Goal: Task Accomplishment & Management: Use online tool/utility

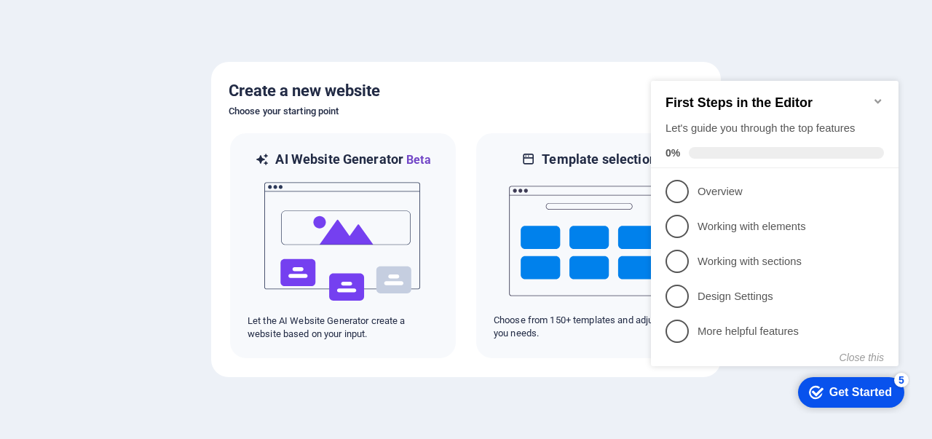
click at [419, 404] on div at bounding box center [466, 219] width 932 height 439
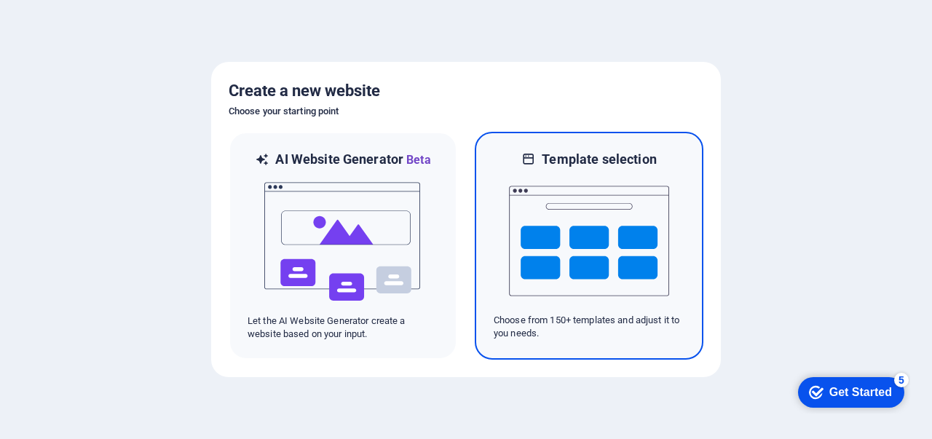
click at [587, 269] on img at bounding box center [589, 241] width 160 height 146
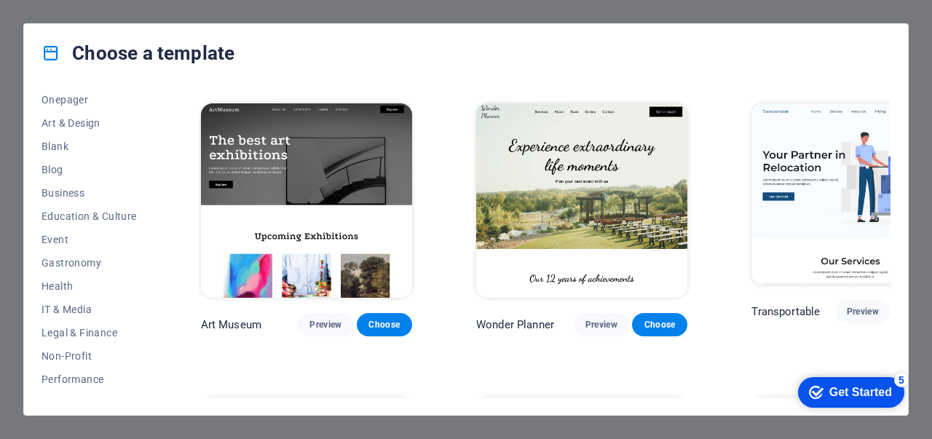
scroll to position [291, 0]
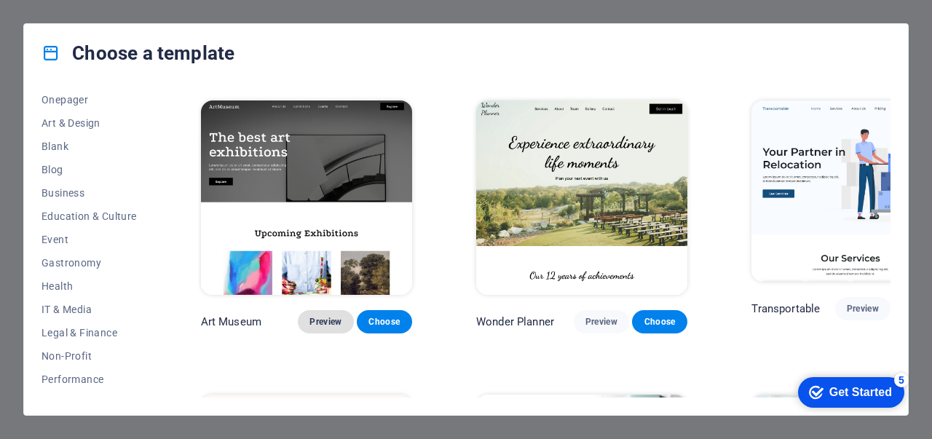
click at [310, 316] on span "Preview" at bounding box center [325, 322] width 32 height 12
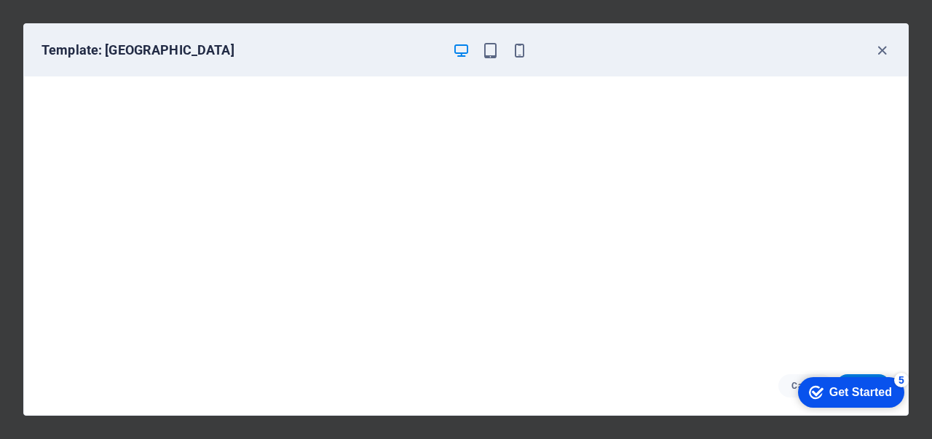
click at [892, 47] on div "Template: Art Museum" at bounding box center [466, 50] width 884 height 52
click at [879, 49] on icon "button" at bounding box center [881, 50] width 17 height 17
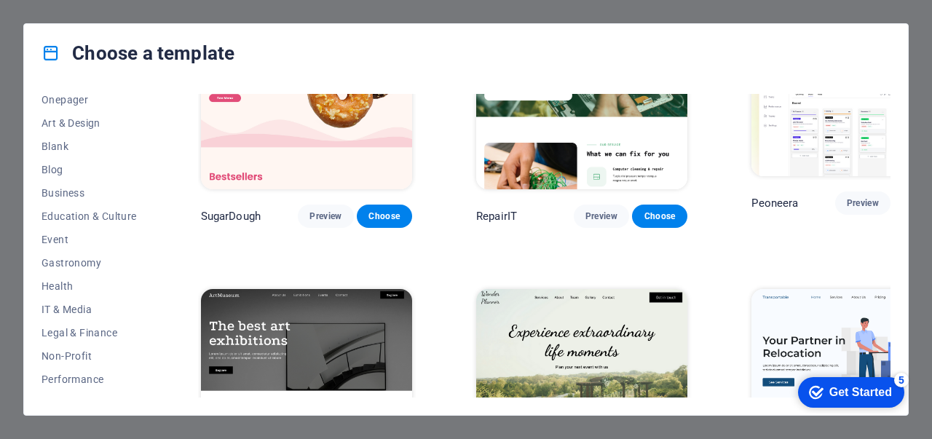
scroll to position [0, 0]
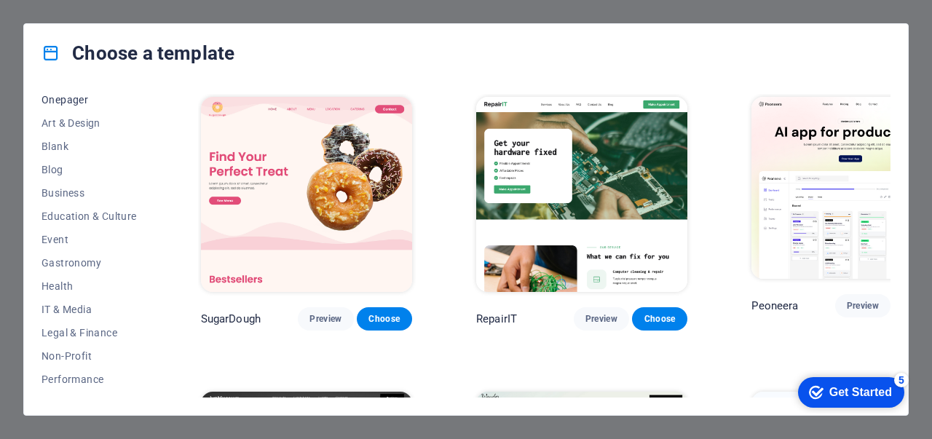
click at [77, 94] on span "Onepager" at bounding box center [88, 100] width 95 height 12
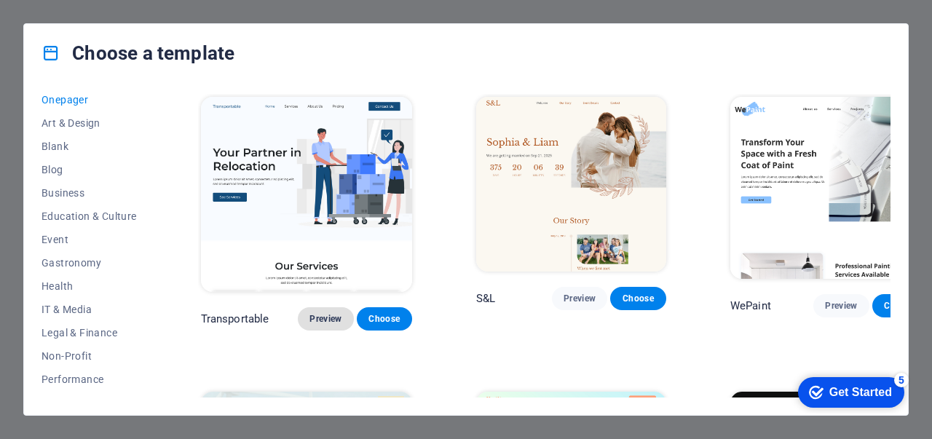
click at [309, 313] on span "Preview" at bounding box center [325, 319] width 32 height 12
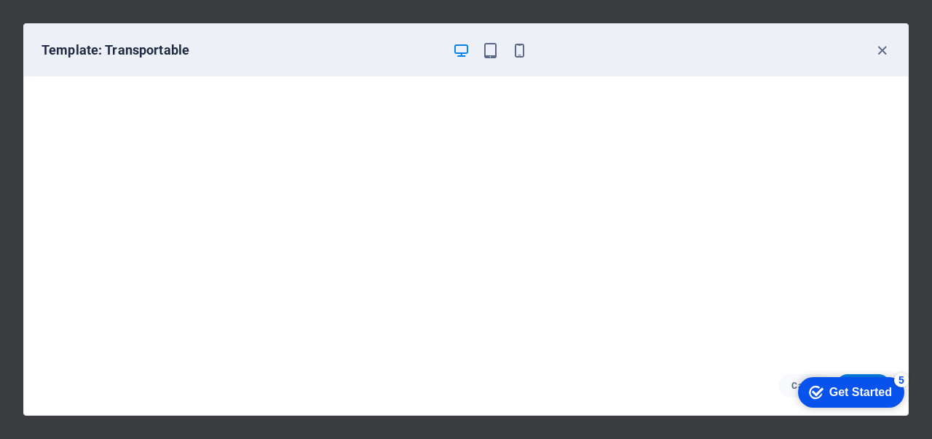
click at [838, 387] on div "Get Started" at bounding box center [860, 392] width 63 height 13
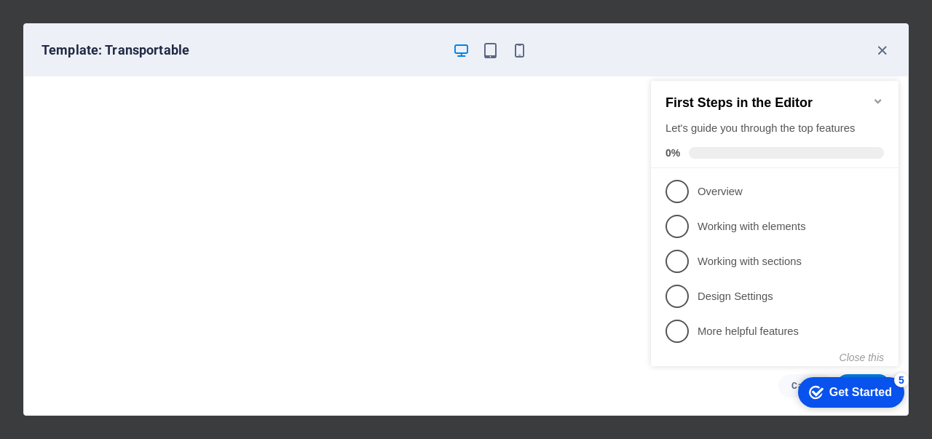
click at [839, 387] on div "Get Started" at bounding box center [860, 392] width 63 height 13
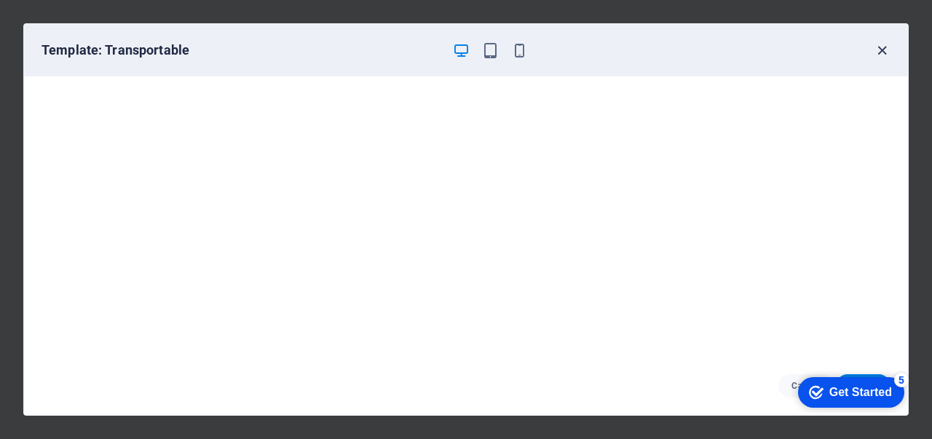
click at [878, 45] on icon "button" at bounding box center [881, 50] width 17 height 17
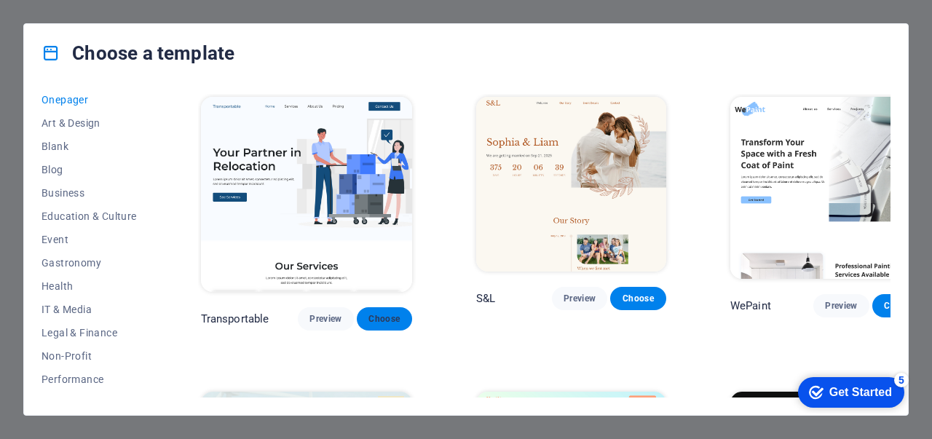
click at [368, 313] on span "Choose" at bounding box center [384, 319] width 32 height 12
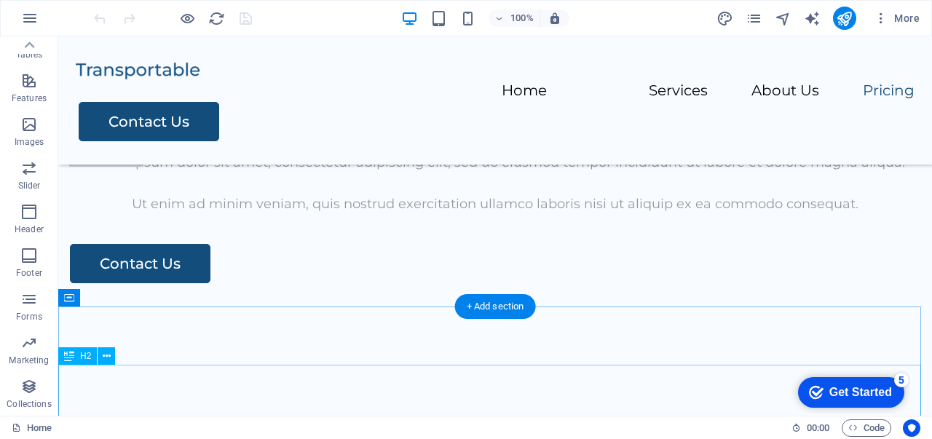
scroll to position [2184, 0]
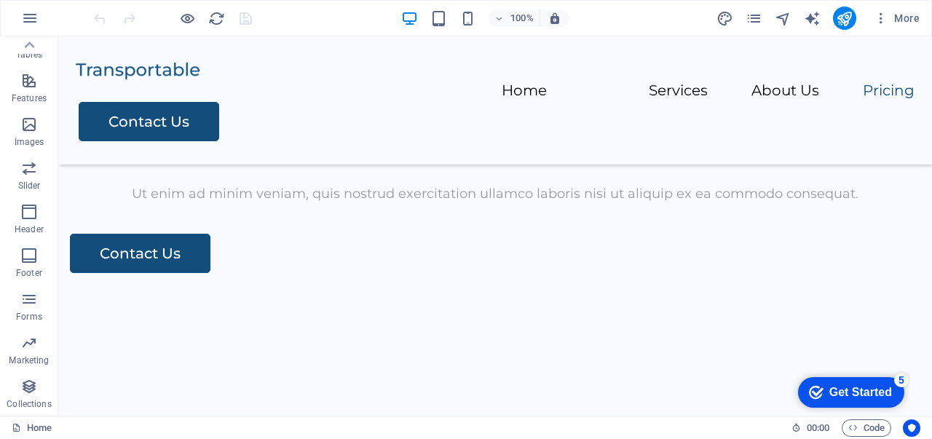
click at [845, 386] on div "Get Started" at bounding box center [860, 392] width 63 height 13
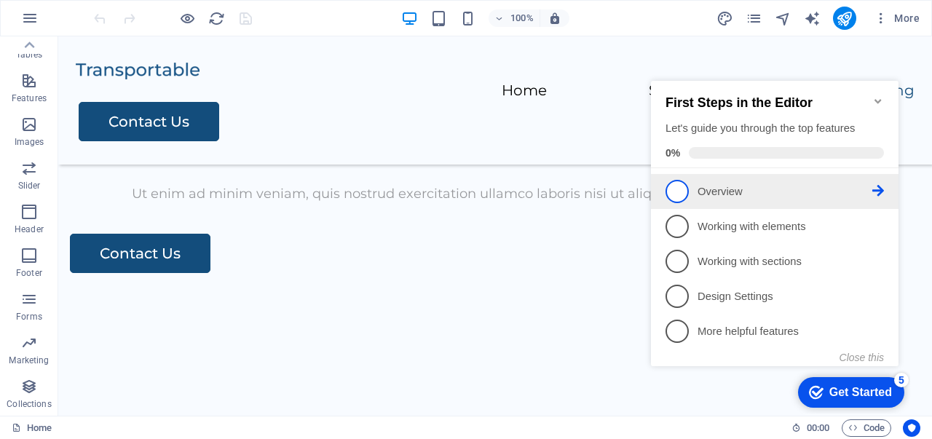
click at [672, 191] on span "1" at bounding box center [676, 191] width 23 height 23
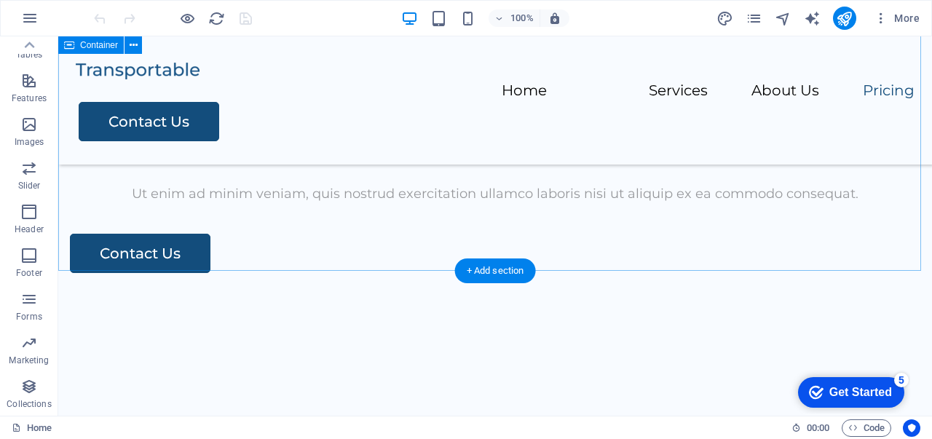
scroll to position [0, 0]
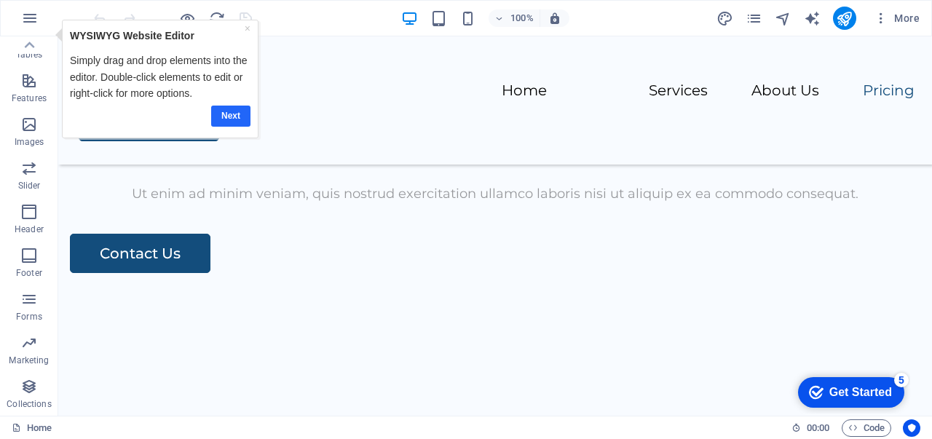
click at [217, 116] on link "Next" at bounding box center [229, 116] width 39 height 21
